Goal: Task Accomplishment & Management: Use online tool/utility

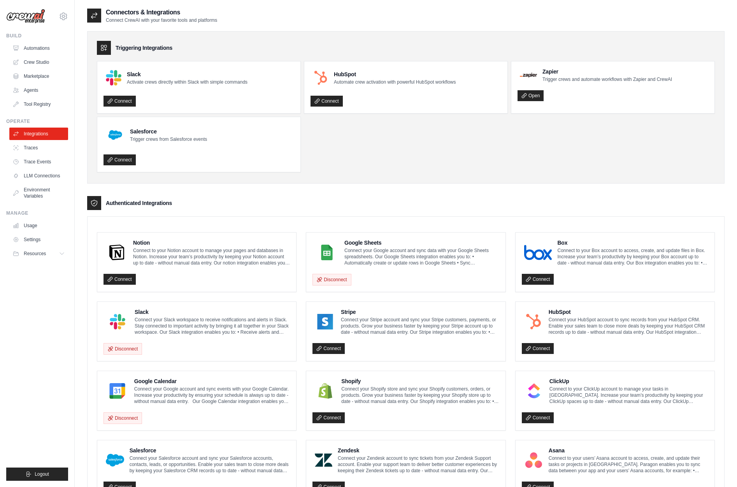
scroll to position [156, 0]
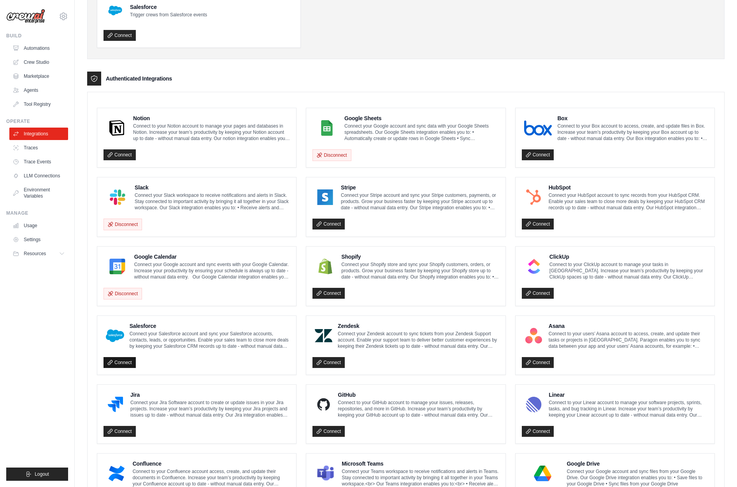
click at [128, 362] on link "Connect" at bounding box center [119, 362] width 32 height 11
click at [31, 302] on ul "Build Automations Crew Studio Marketplace Agents" at bounding box center [37, 257] width 62 height 448
click at [197, 83] on div "Authenticated Integrations" at bounding box center [405, 79] width 637 height 14
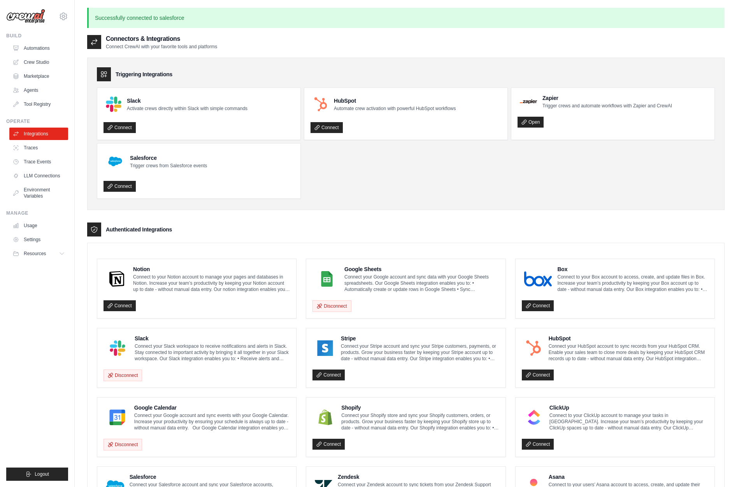
click at [352, 214] on div "Triggering Integrations Slack Activate crews directly within Slack with simple …" at bounding box center [405, 395] width 637 height 690
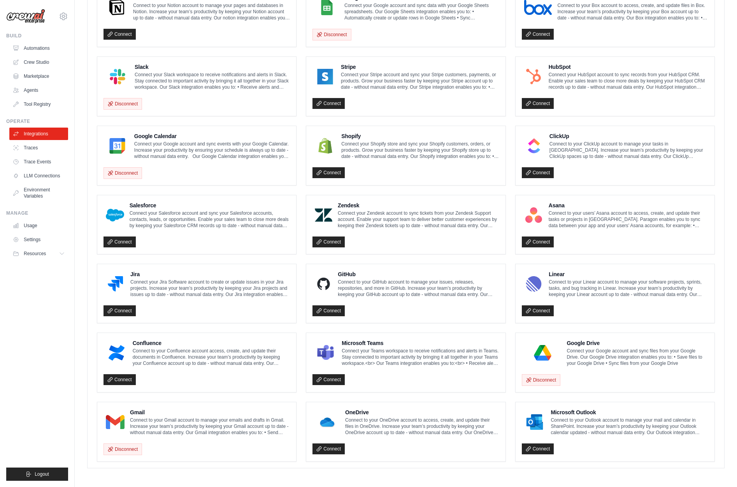
click at [62, 309] on ul "Build Automations Crew Studio Marketplace Agents" at bounding box center [37, 257] width 62 height 448
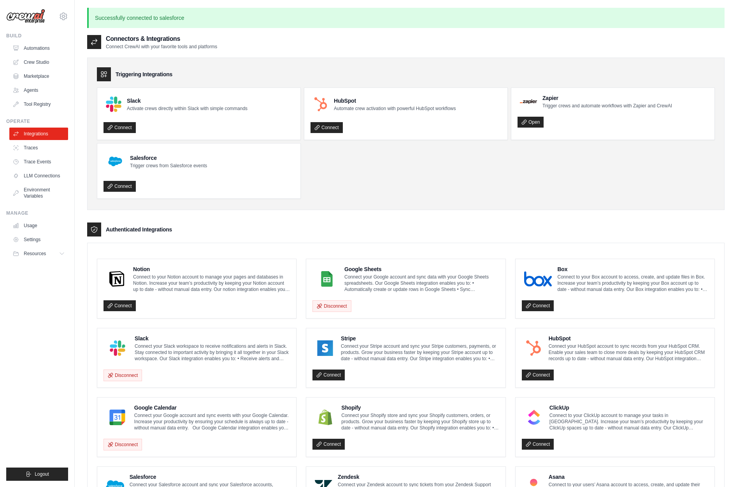
scroll to position [175, 0]
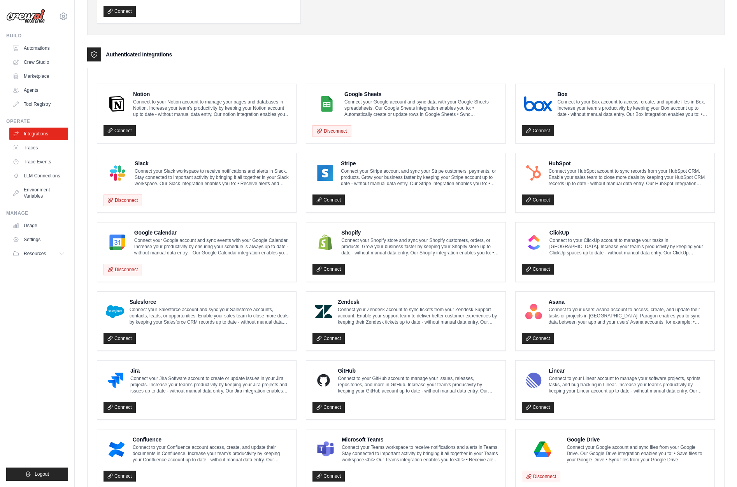
click at [93, 320] on div "Notion Connect to your Notion account to manage your pages and databases in Not…" at bounding box center [405, 320] width 636 height 487
click at [87, 329] on div "Notion Connect to your Notion account to manage your pages and databases in Not…" at bounding box center [405, 320] width 636 height 487
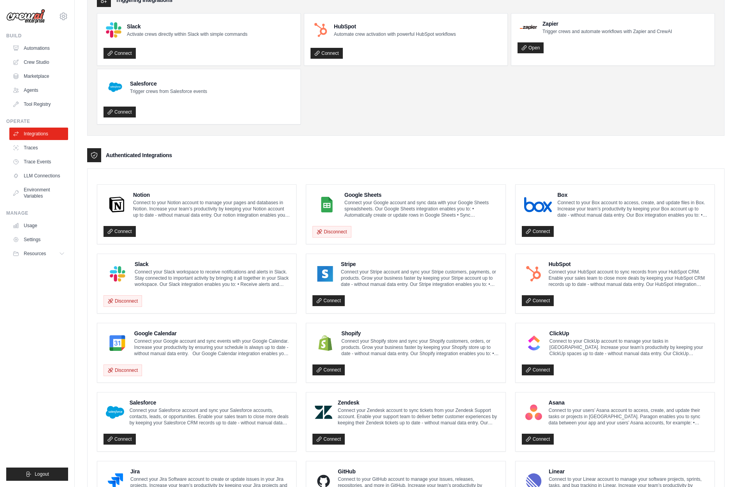
scroll to position [185, 0]
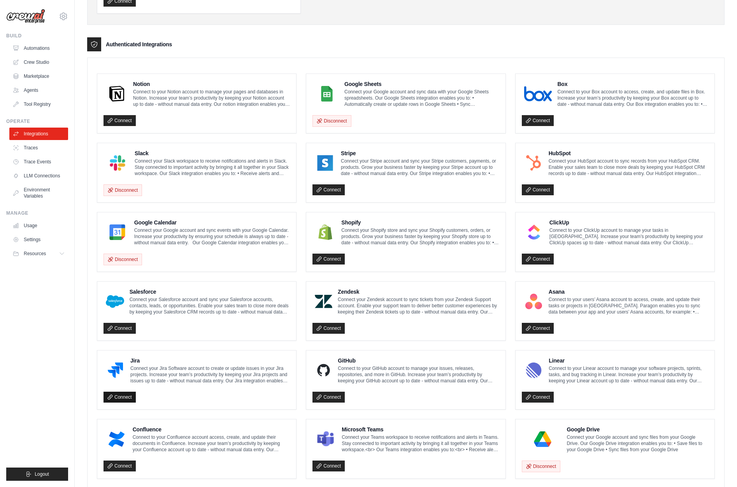
click at [117, 392] on link "Connect" at bounding box center [119, 397] width 32 height 11
click at [36, 285] on ul "Build Automations Crew Studio Marketplace Agents" at bounding box center [37, 257] width 62 height 448
click at [125, 326] on link "Connect" at bounding box center [119, 328] width 32 height 11
click at [57, 44] on link "Automations" at bounding box center [39, 48] width 59 height 12
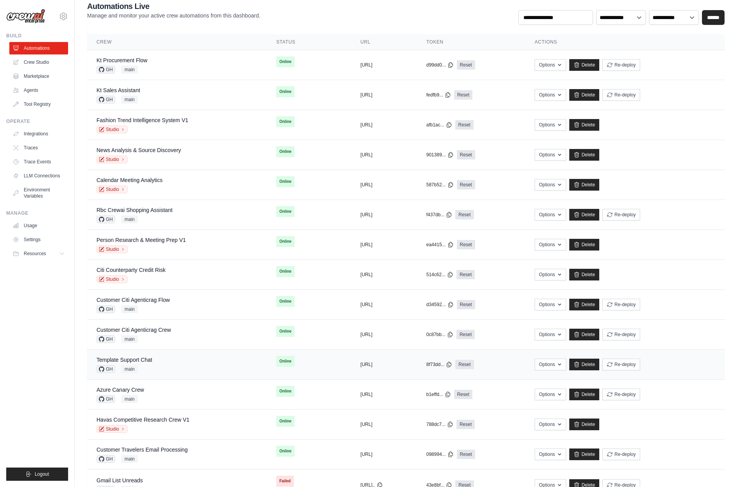
scroll to position [221, 0]
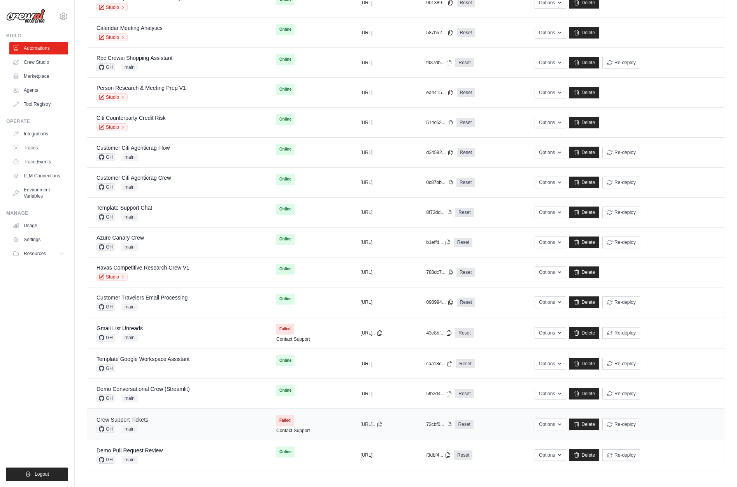
click at [148, 422] on link "Crew Support Tickets" at bounding box center [122, 419] width 52 height 6
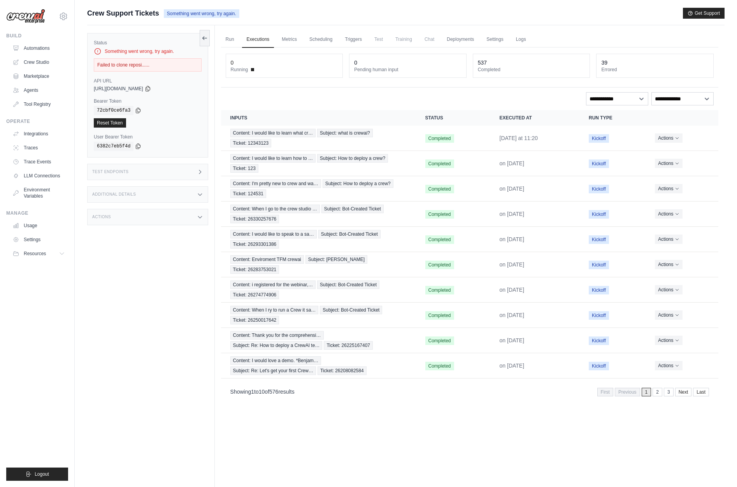
click at [185, 173] on div "Test Endpoints" at bounding box center [147, 172] width 121 height 16
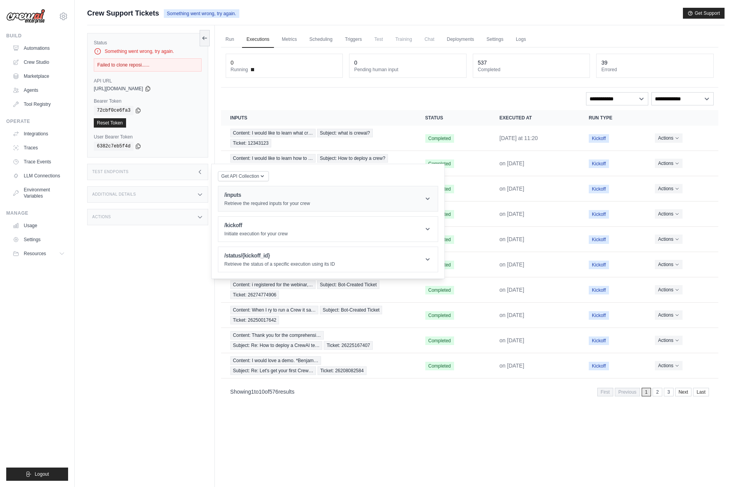
click at [258, 192] on h1 "/inputs" at bounding box center [267, 195] width 86 height 8
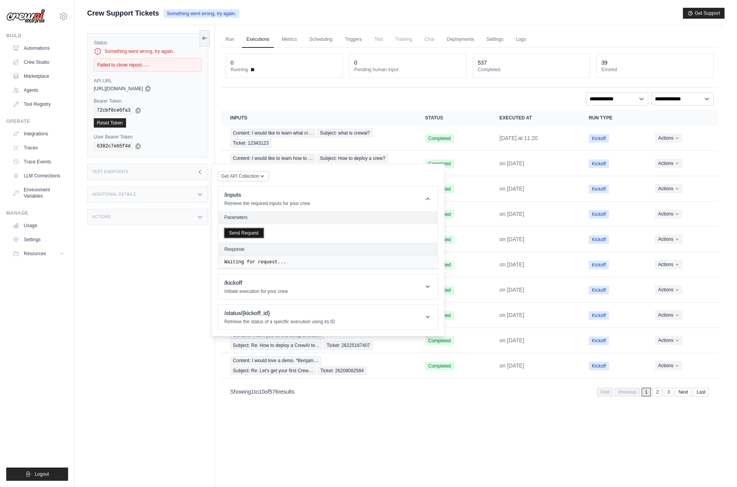
click at [255, 234] on button "Send Request" at bounding box center [243, 232] width 39 height 9
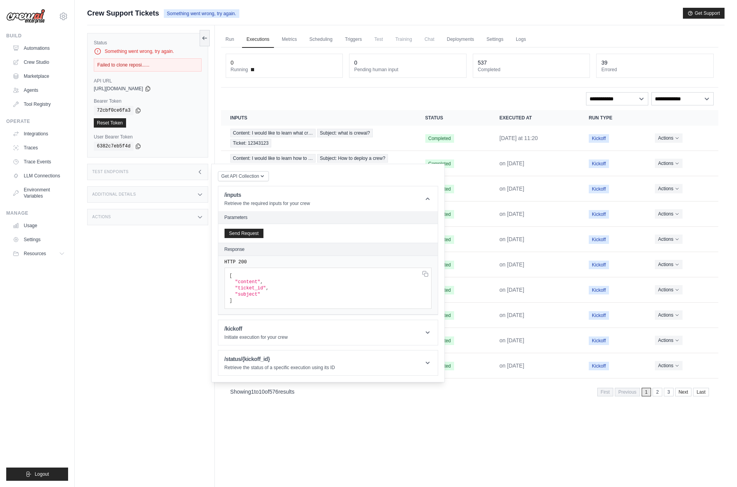
click at [132, 274] on div "Status Something went wrong, try again. Failed to clone reposi...... API URL co…" at bounding box center [151, 268] width 128 height 487
click at [151, 87] on icon at bounding box center [148, 88] width 6 height 6
click at [136, 109] on icon at bounding box center [138, 110] width 4 height 5
click at [120, 12] on span "Crew Support Tickets" at bounding box center [123, 13] width 72 height 11
drag, startPoint x: 161, startPoint y: 13, endPoint x: 84, endPoint y: 12, distance: 76.6
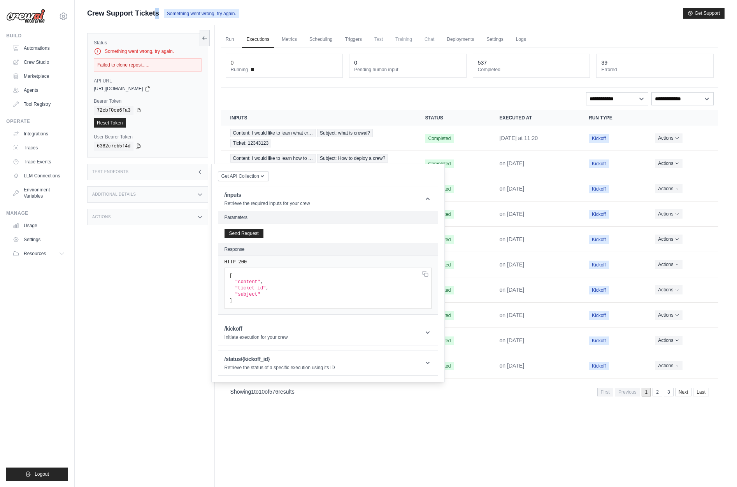
click at [84, 12] on div "Submit a support request Describe your issue or question * Please be specific a…" at bounding box center [406, 260] width 662 height 504
copy div "Crew Support Tickets"
click at [252, 296] on span ""subject"" at bounding box center [247, 294] width 25 height 5
click at [425, 448] on div "Run Executions Metrics Scheduling Triggers Test Training Chat Deployments Setti…" at bounding box center [469, 268] width 509 height 487
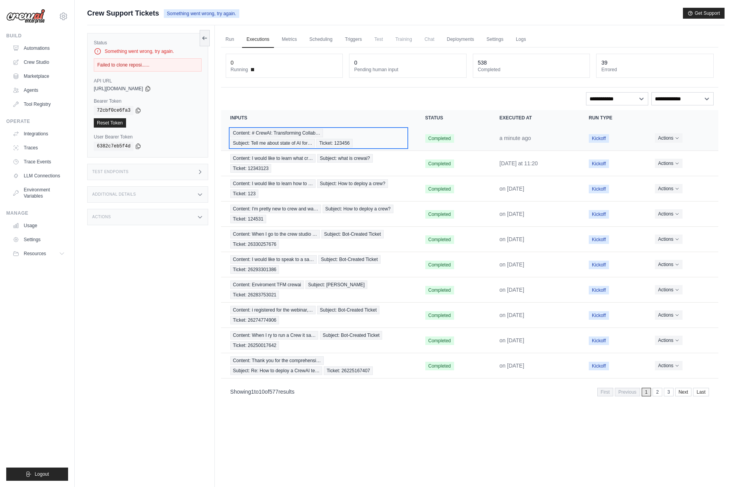
click at [299, 134] on span "Content: # CrewAI: Transforming Collab…" at bounding box center [276, 133] width 93 height 9
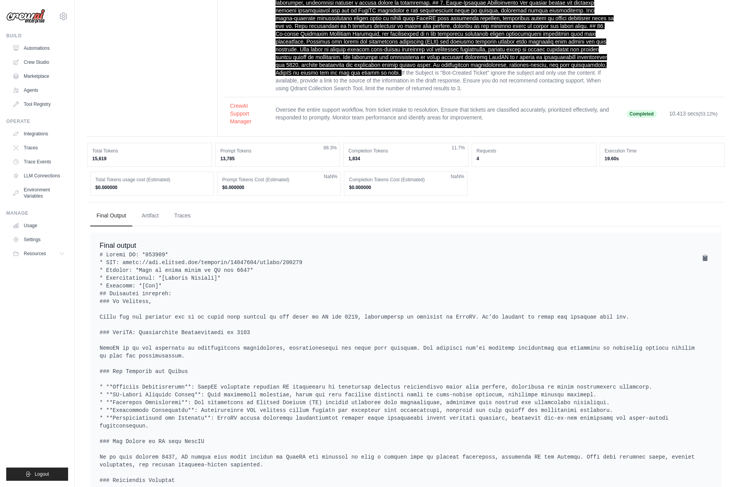
scroll to position [1185, 0]
